Goal: Task Accomplishment & Management: Use online tool/utility

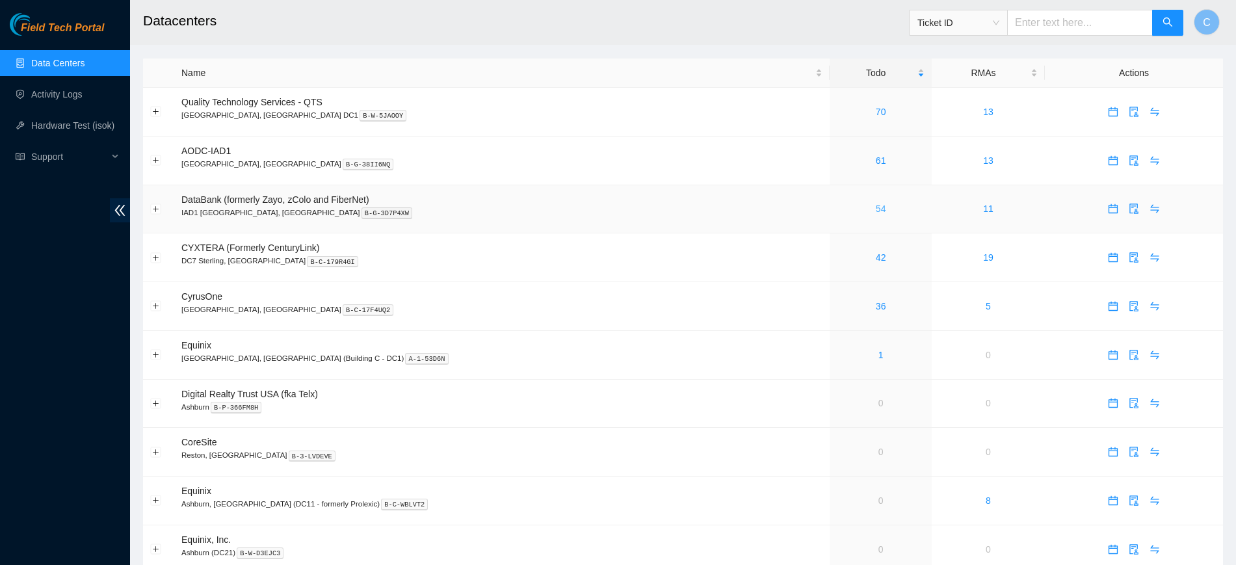
click at [876, 204] on link "54" at bounding box center [881, 209] width 10 height 10
click at [876, 210] on link "53" at bounding box center [881, 209] width 10 height 10
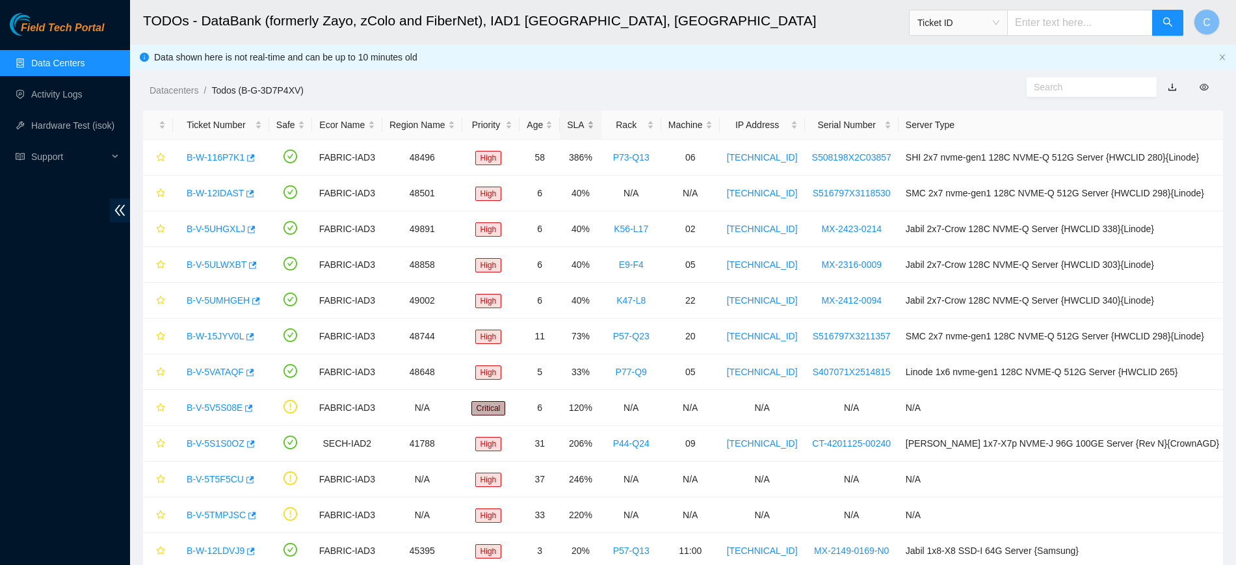
click at [590, 118] on div "SLA" at bounding box center [580, 125] width 27 height 14
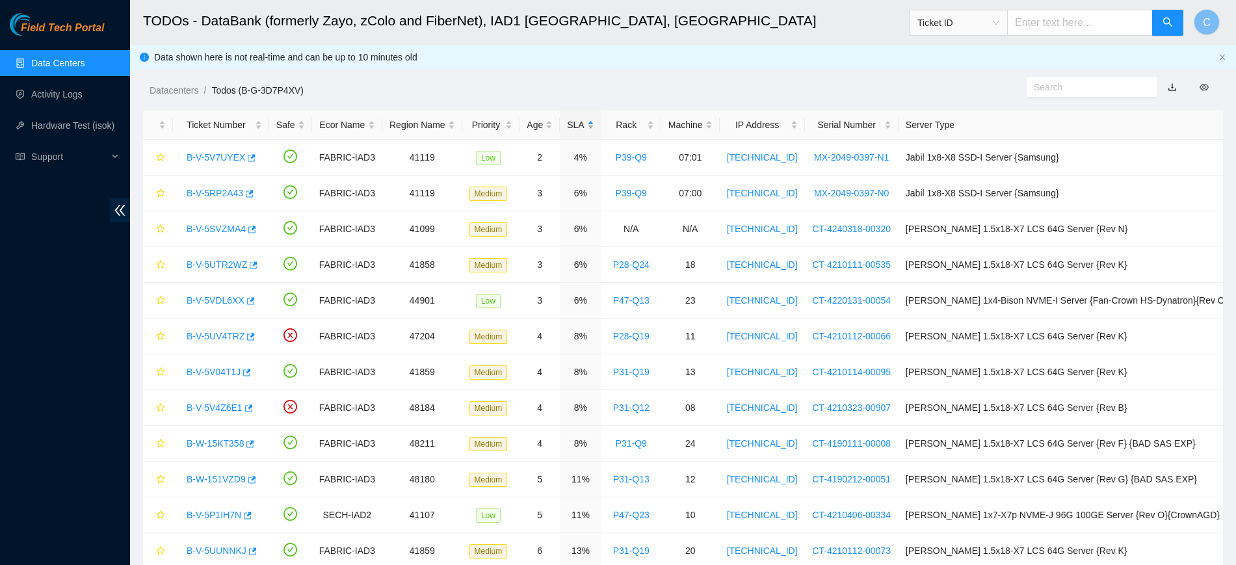
click at [590, 121] on div "SLA" at bounding box center [580, 125] width 27 height 14
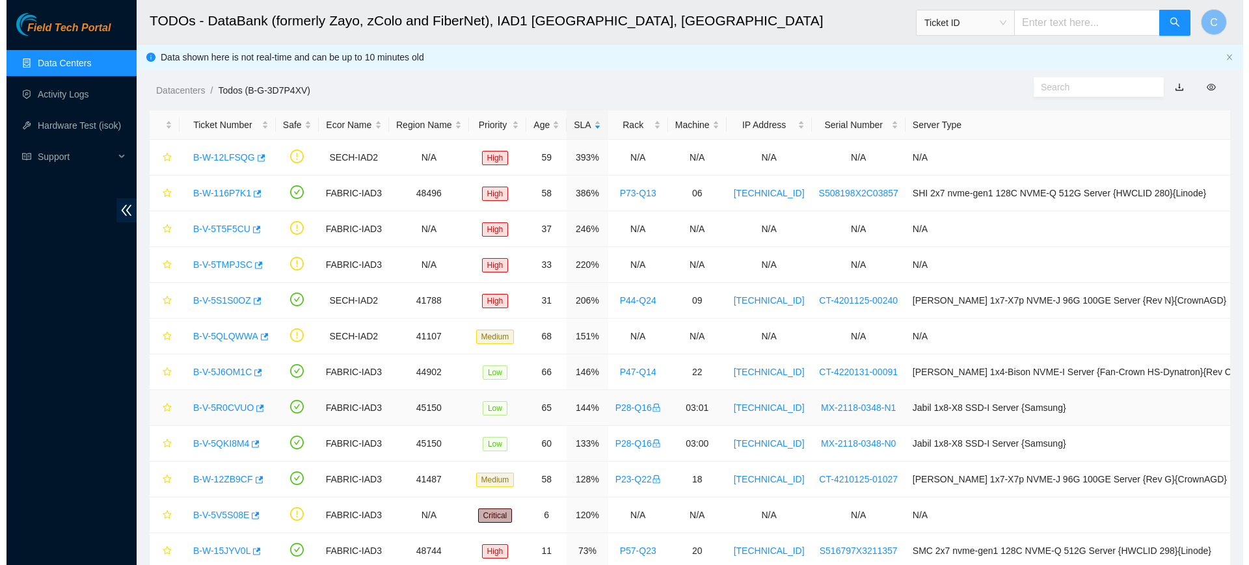
scroll to position [139, 0]
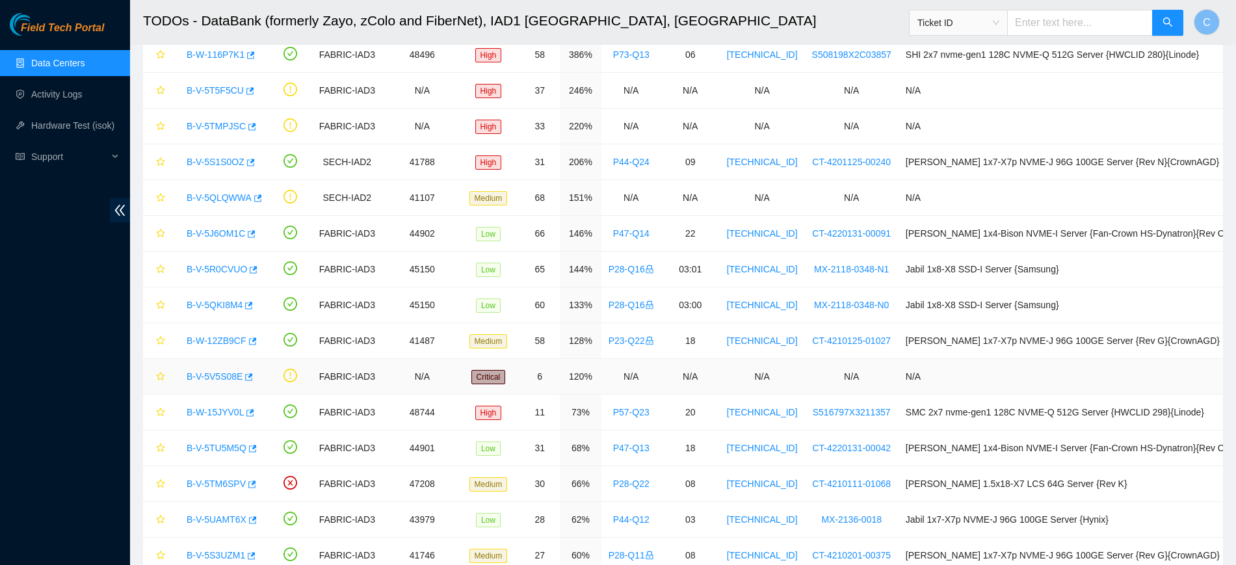
click at [209, 378] on link "B-V-5V5S08E" at bounding box center [215, 376] width 56 height 10
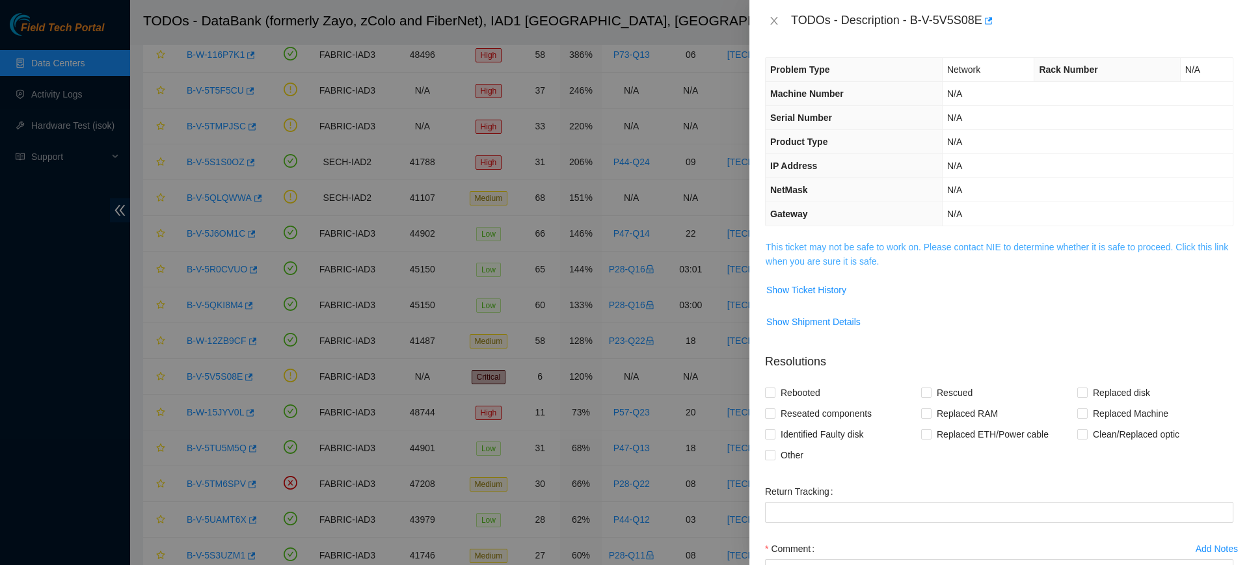
click at [931, 251] on link "This ticket may not be safe to work on. Please contact NIE to determine whether…" at bounding box center [996, 254] width 462 height 25
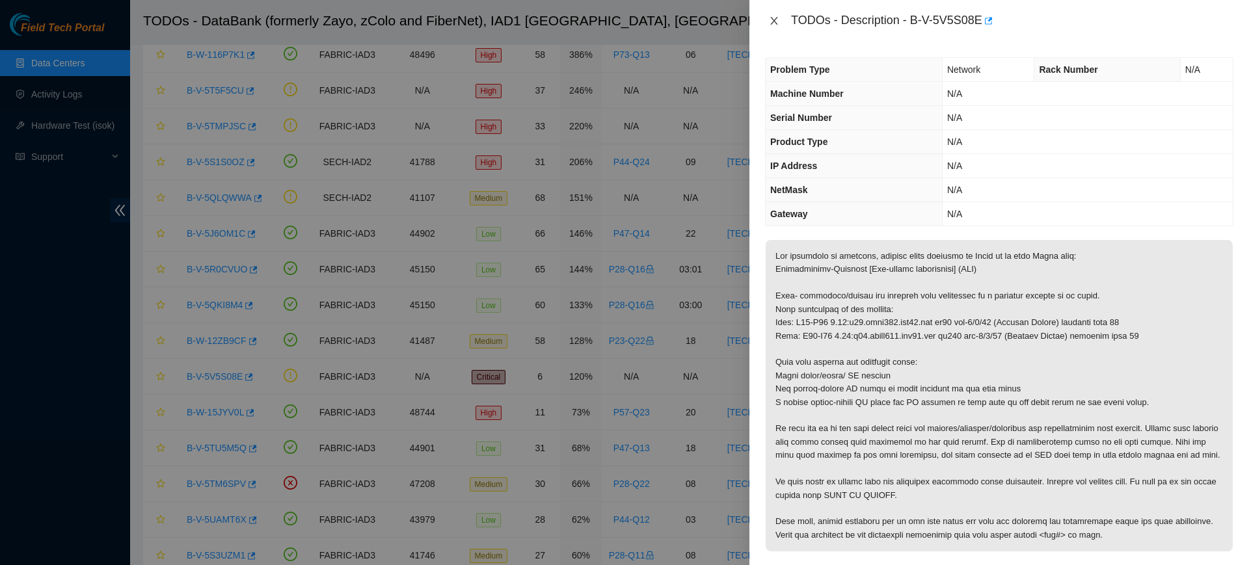
click at [771, 22] on icon "close" at bounding box center [774, 21] width 10 height 10
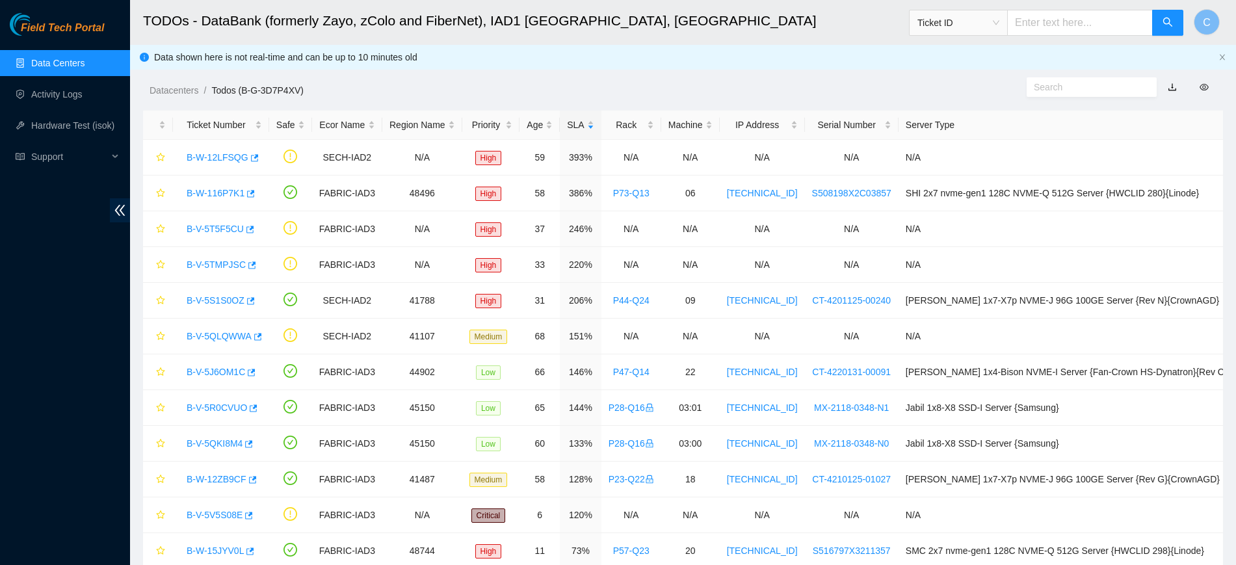
click at [41, 64] on link "Data Centers" at bounding box center [57, 63] width 53 height 10
